Goal: Task Accomplishment & Management: Use online tool/utility

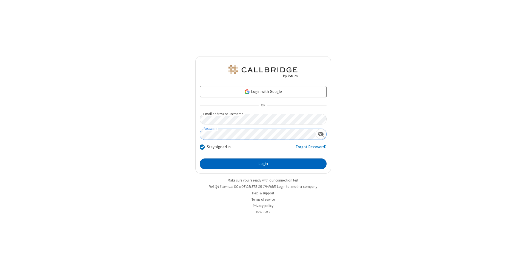
click at [263, 164] on button "Login" at bounding box center [263, 163] width 127 height 11
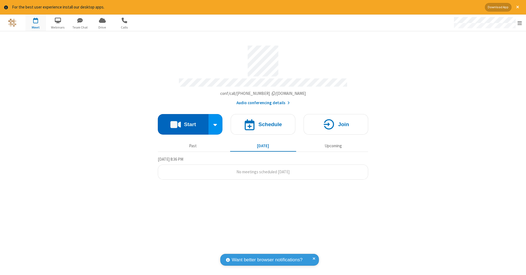
click at [183, 121] on button "Start" at bounding box center [183, 124] width 51 height 21
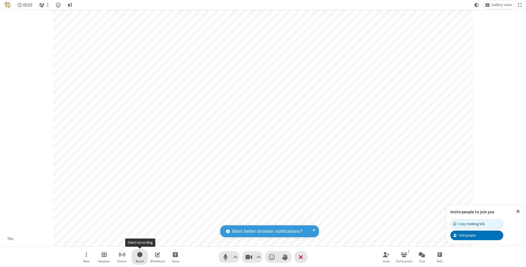
click at [140, 257] on span "Start recording" at bounding box center [139, 254] width 5 height 7
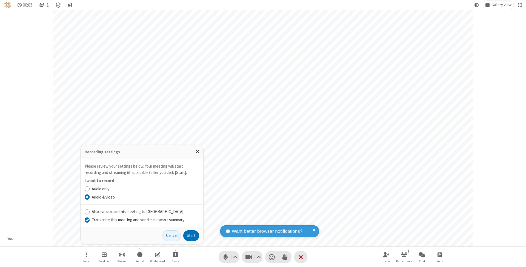
click at [87, 220] on input "Transcribe this meeting and send me a smart summary" at bounding box center [87, 220] width 5 height 6
click at [191, 235] on button "Start" at bounding box center [191, 235] width 16 height 11
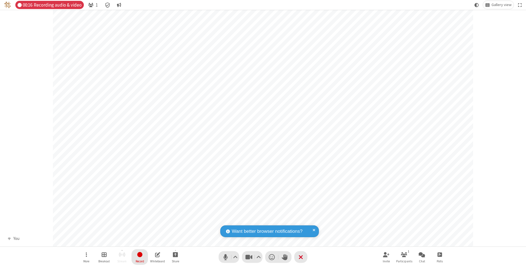
click at [140, 257] on span "Stop recording" at bounding box center [140, 254] width 6 height 7
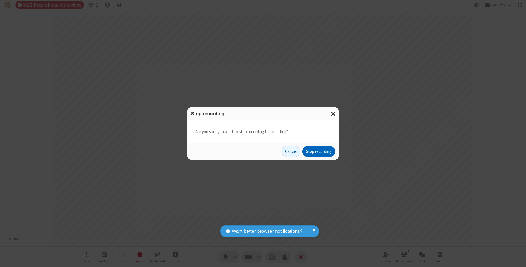
click at [318, 151] on button "Stop recording" at bounding box center [318, 151] width 33 height 11
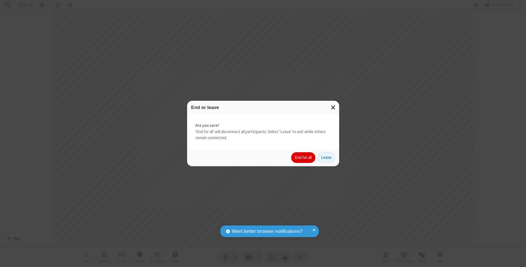
click at [303, 157] on button "End for all" at bounding box center [303, 157] width 24 height 11
